Goal: Task Accomplishment & Management: Manage account settings

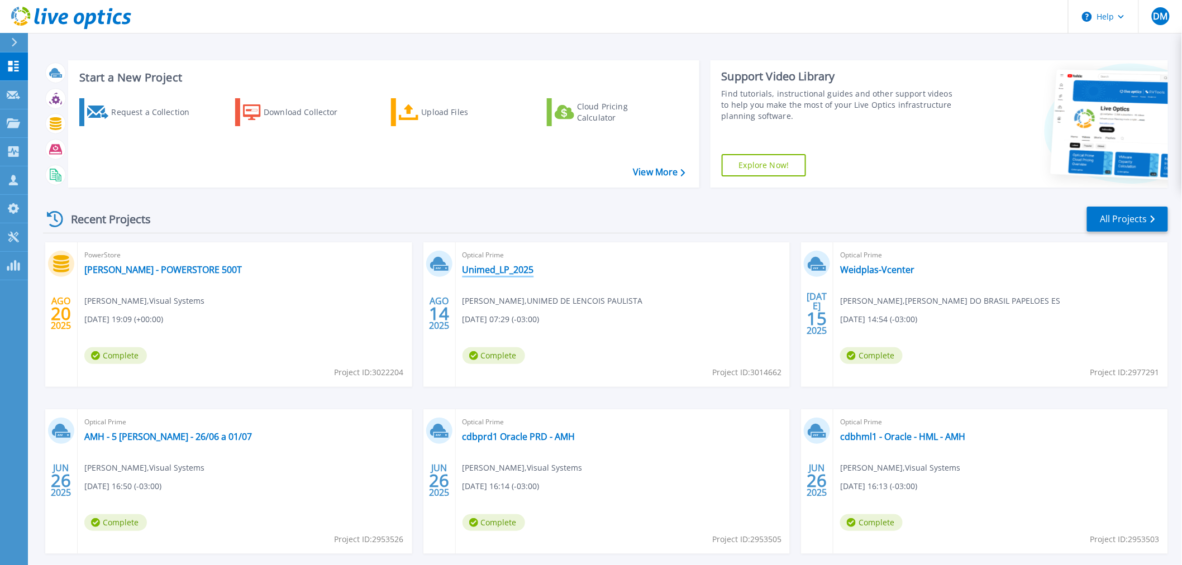
click at [513, 273] on link "Unimed_LP_2025" at bounding box center [497, 269] width 71 height 11
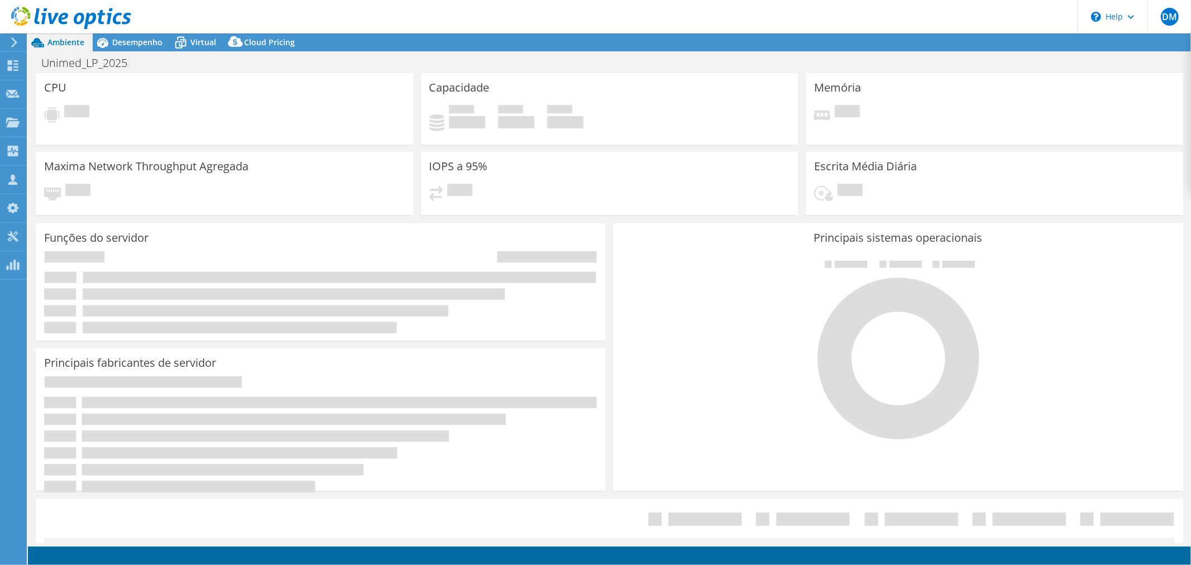
select select "USD"
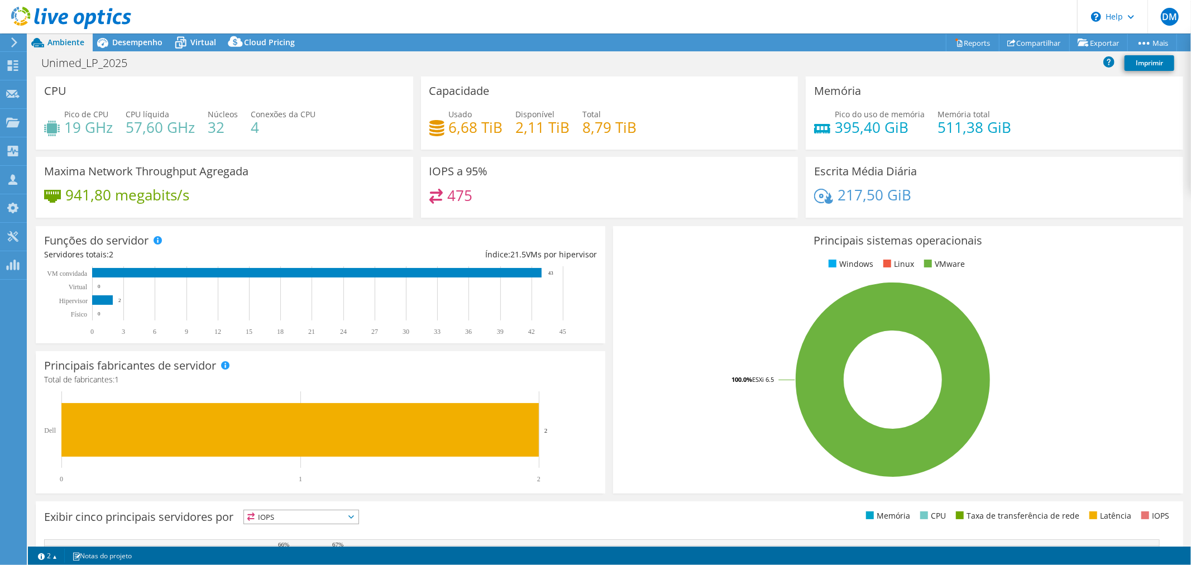
click at [157, 65] on div "Unimed_LP_2025 Imprimir" at bounding box center [609, 63] width 1163 height 21
click at [113, 63] on h1 "Unimed_LP_2025" at bounding box center [90, 63] width 108 height 12
click at [213, 62] on link at bounding box center [210, 62] width 16 height 14
click at [108, 16] on icon at bounding box center [71, 18] width 120 height 23
